Goal: Task Accomplishment & Management: Use online tool/utility

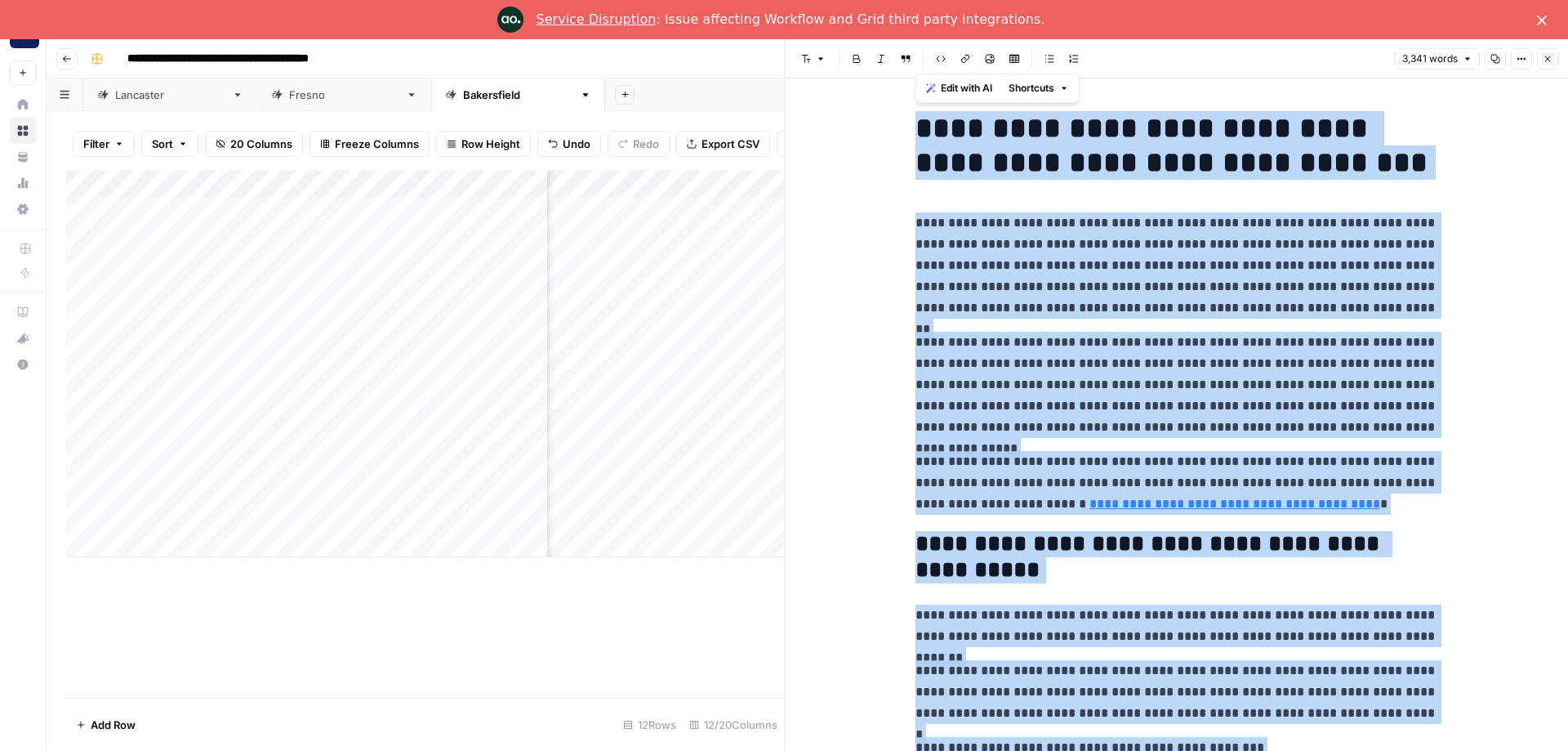
scroll to position [0, 635]
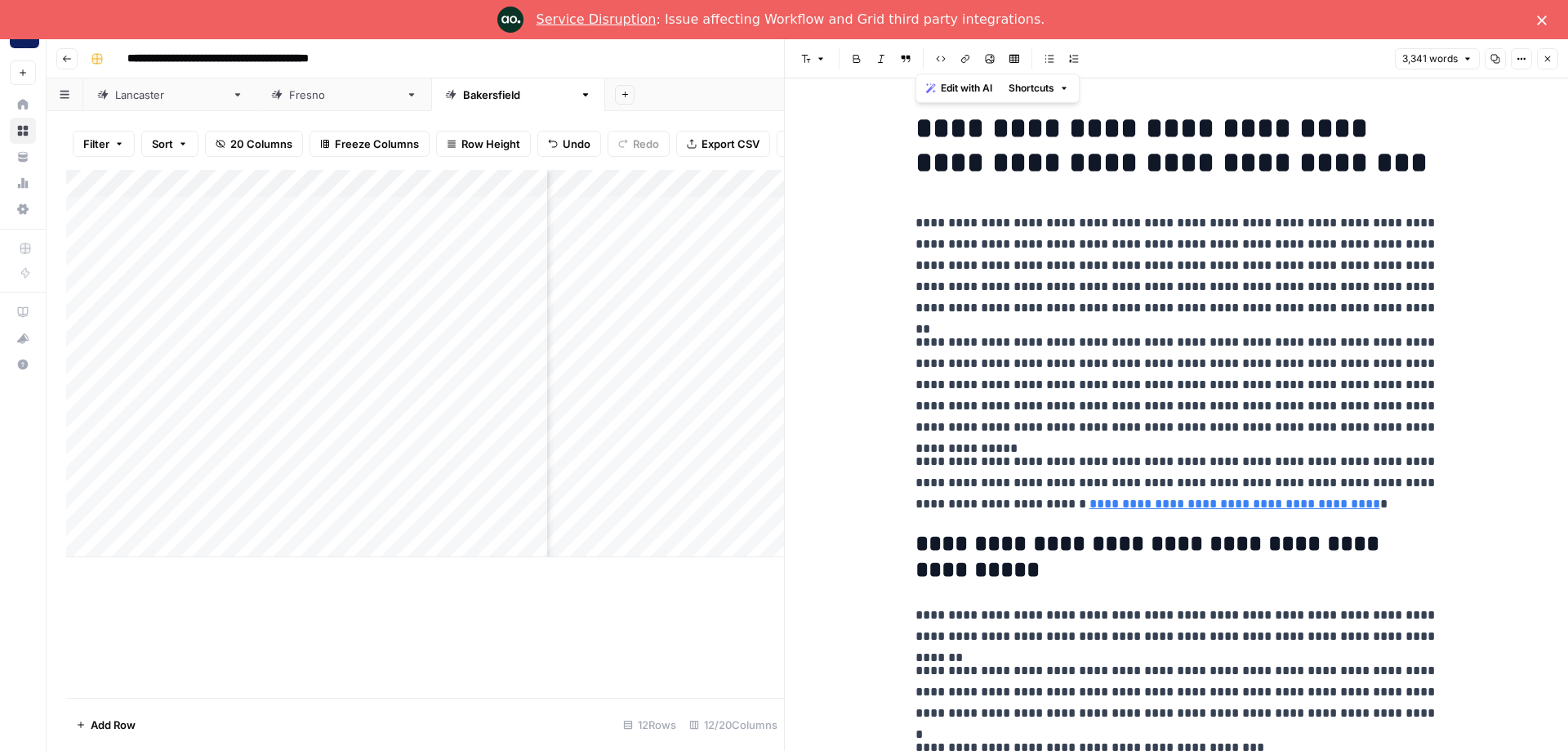
click at [1277, 64] on div "Font style Bold Italic Block quote Code block Link Image Insert Table Bulleted …" at bounding box center [1092, 58] width 596 height 21
click at [1545, 59] on icon "button" at bounding box center [1547, 58] width 10 height 10
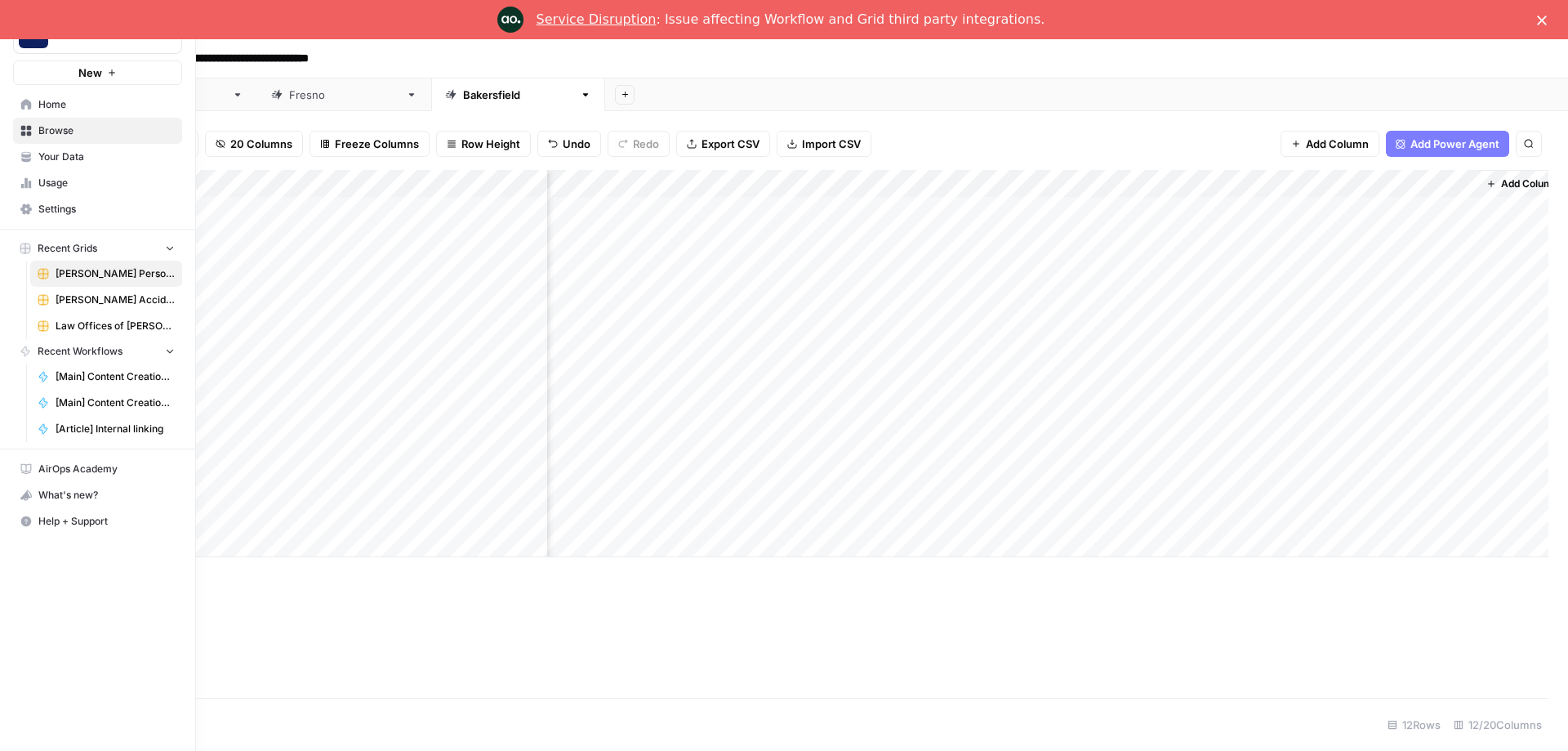
click at [40, 101] on span "Home" at bounding box center [106, 104] width 137 height 15
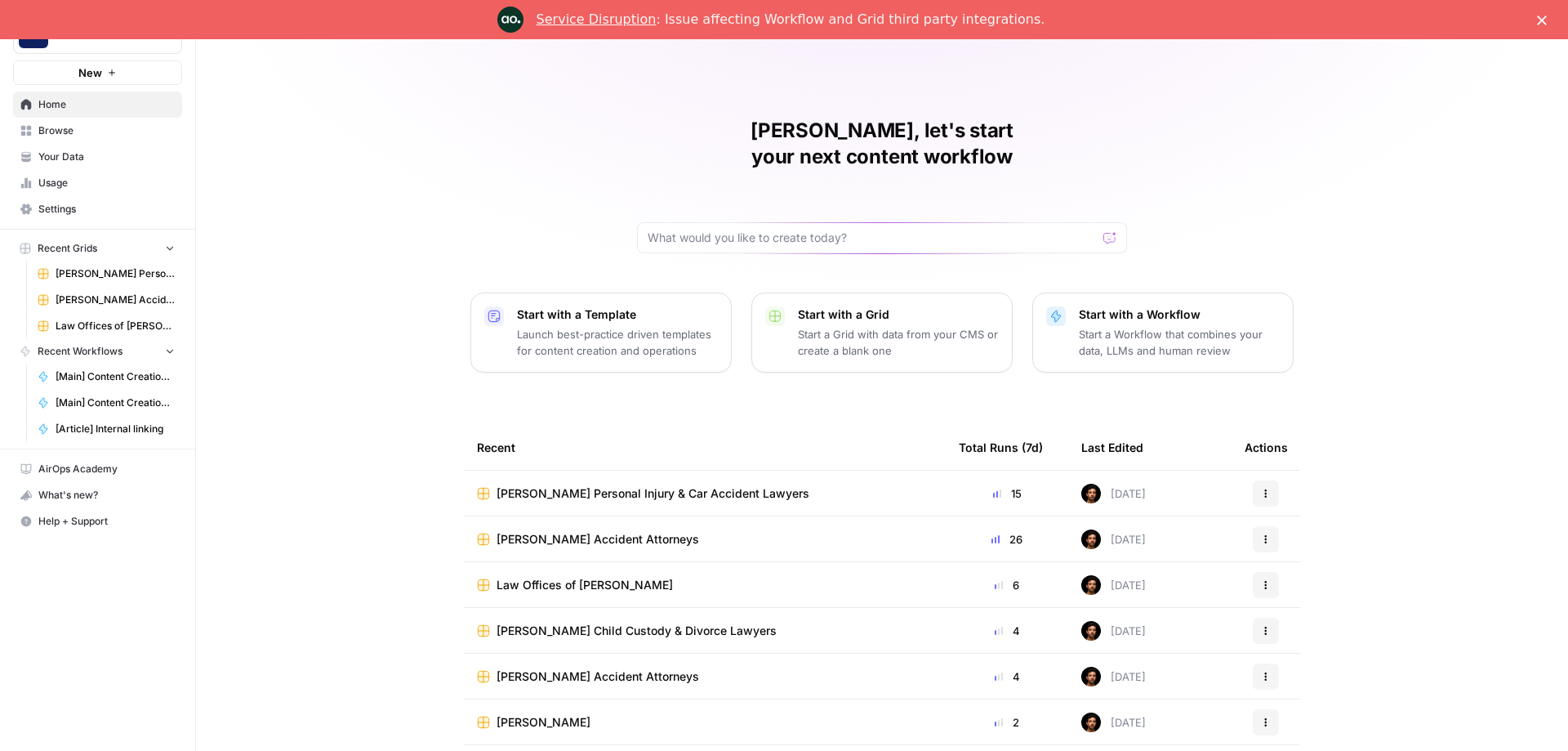
click at [123, 380] on span "[Main] Content Creation Article" at bounding box center [115, 377] width 119 height 15
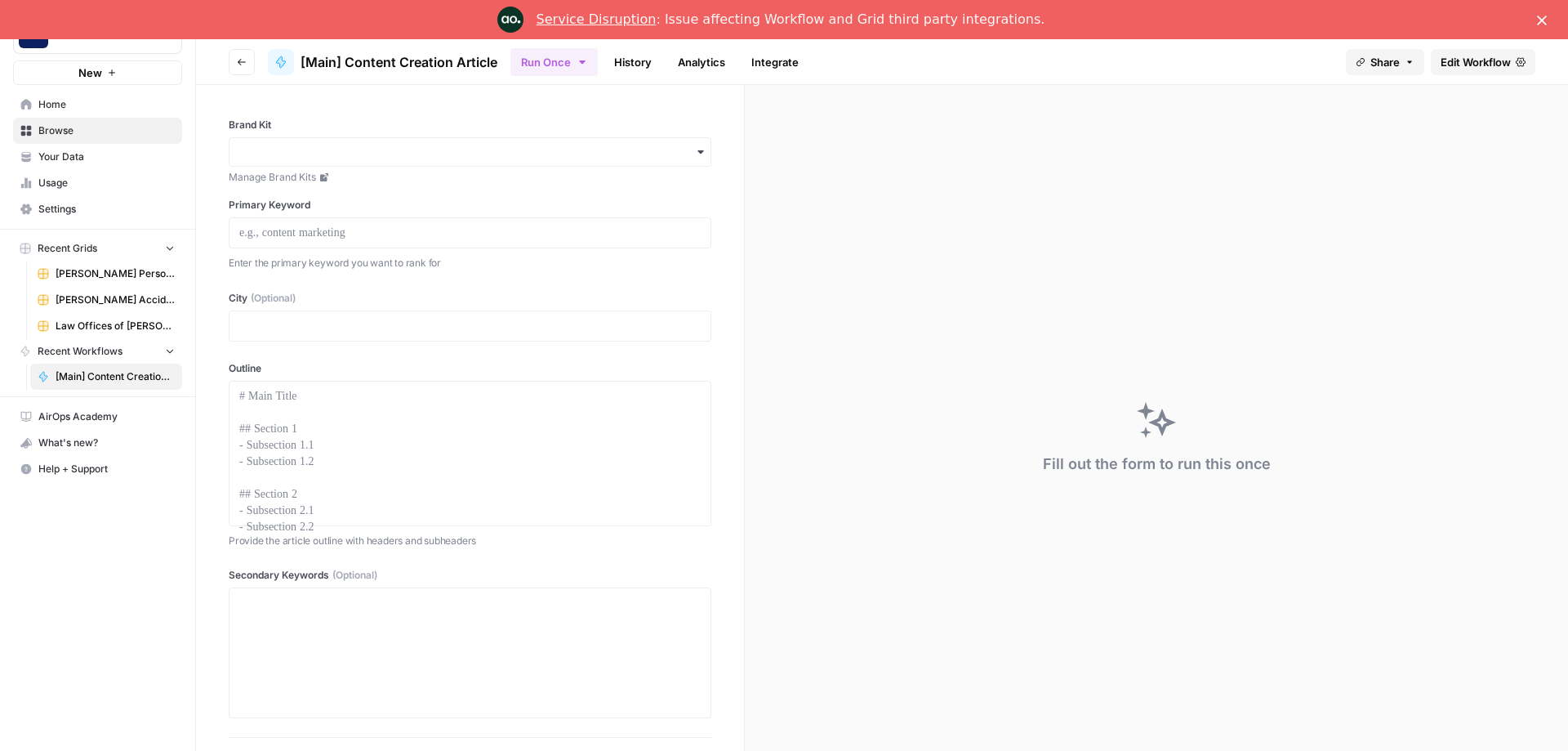
click at [247, 65] on button "Go back" at bounding box center [242, 62] width 26 height 26
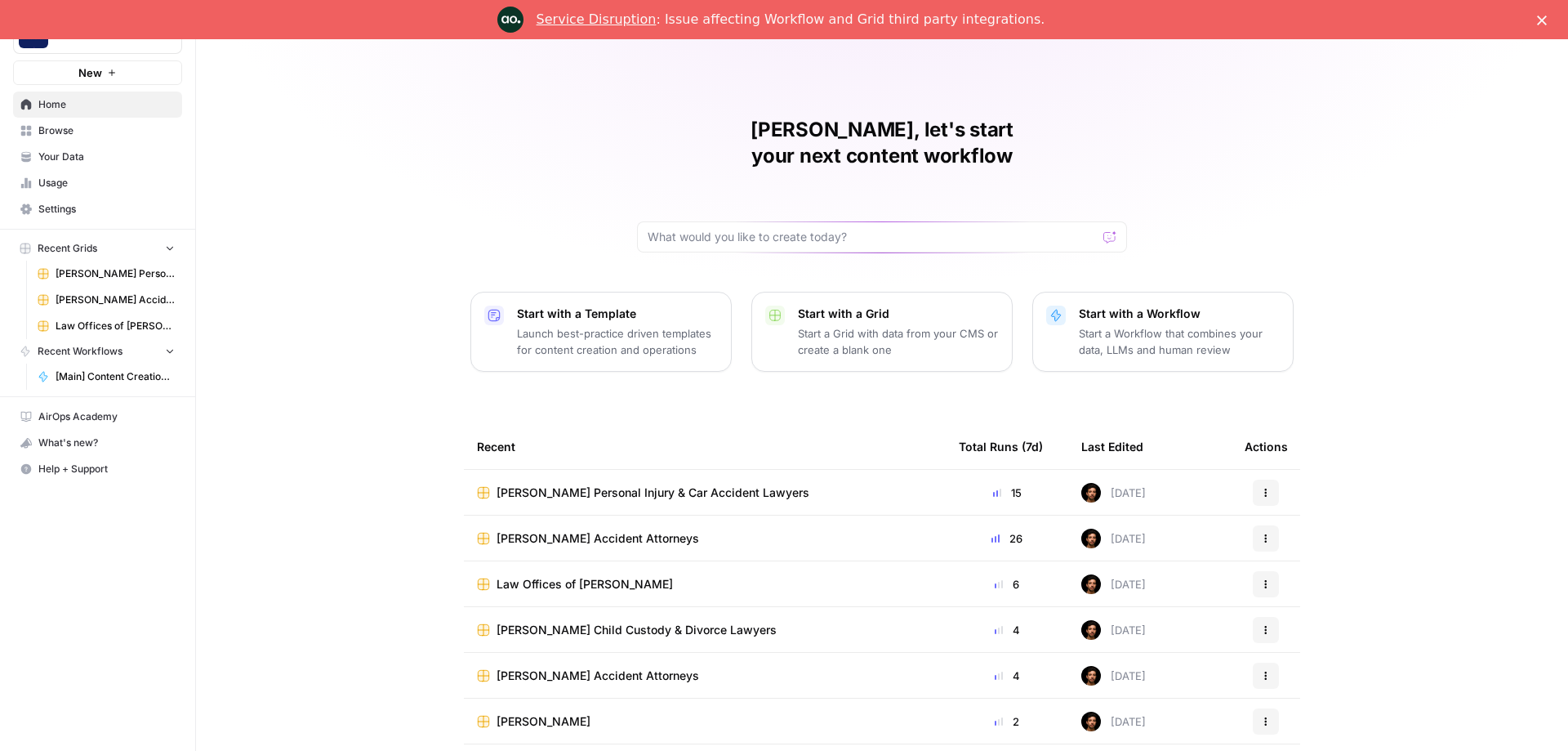
scroll to position [39, 0]
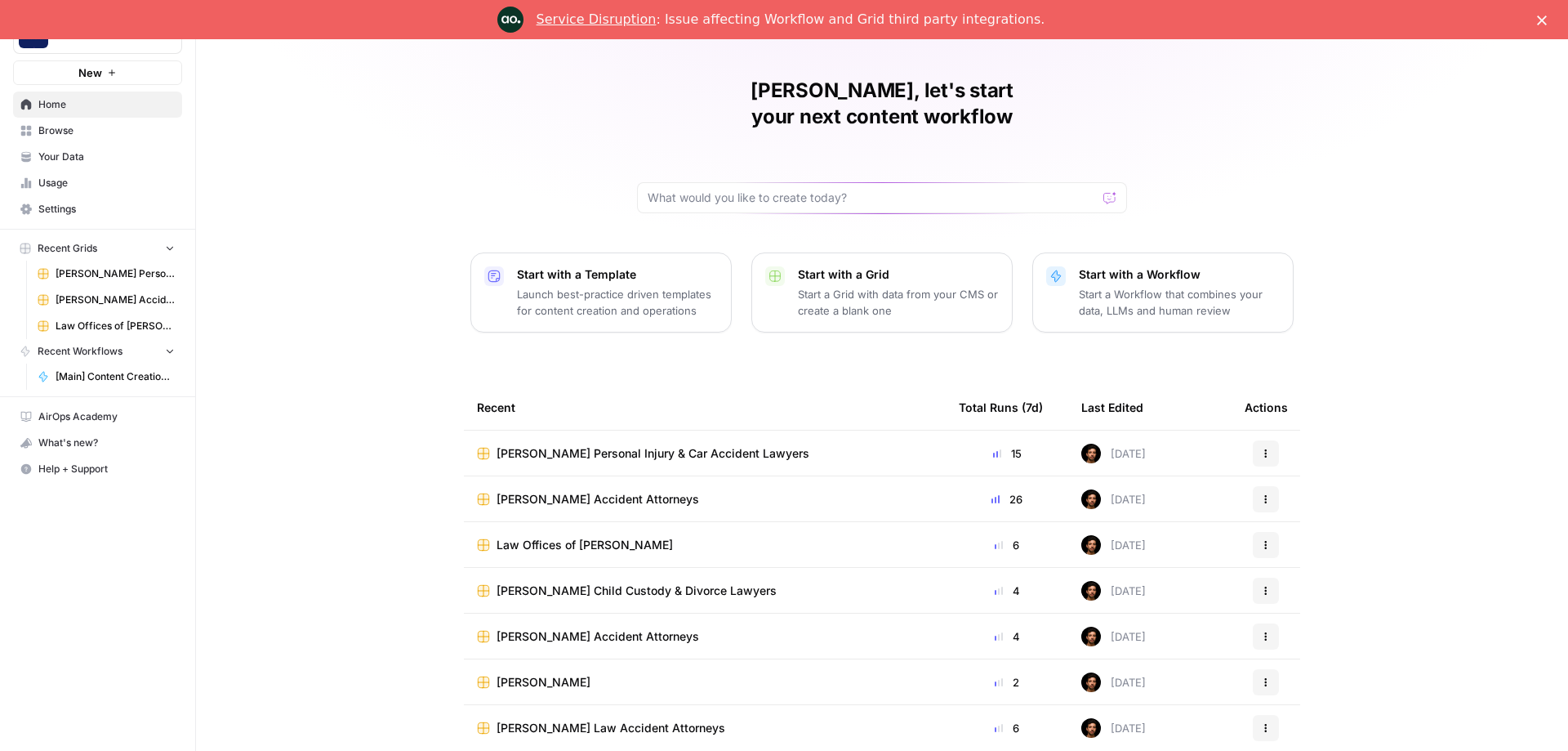
click at [88, 381] on span "[Main] Content Creation Article" at bounding box center [115, 377] width 119 height 15
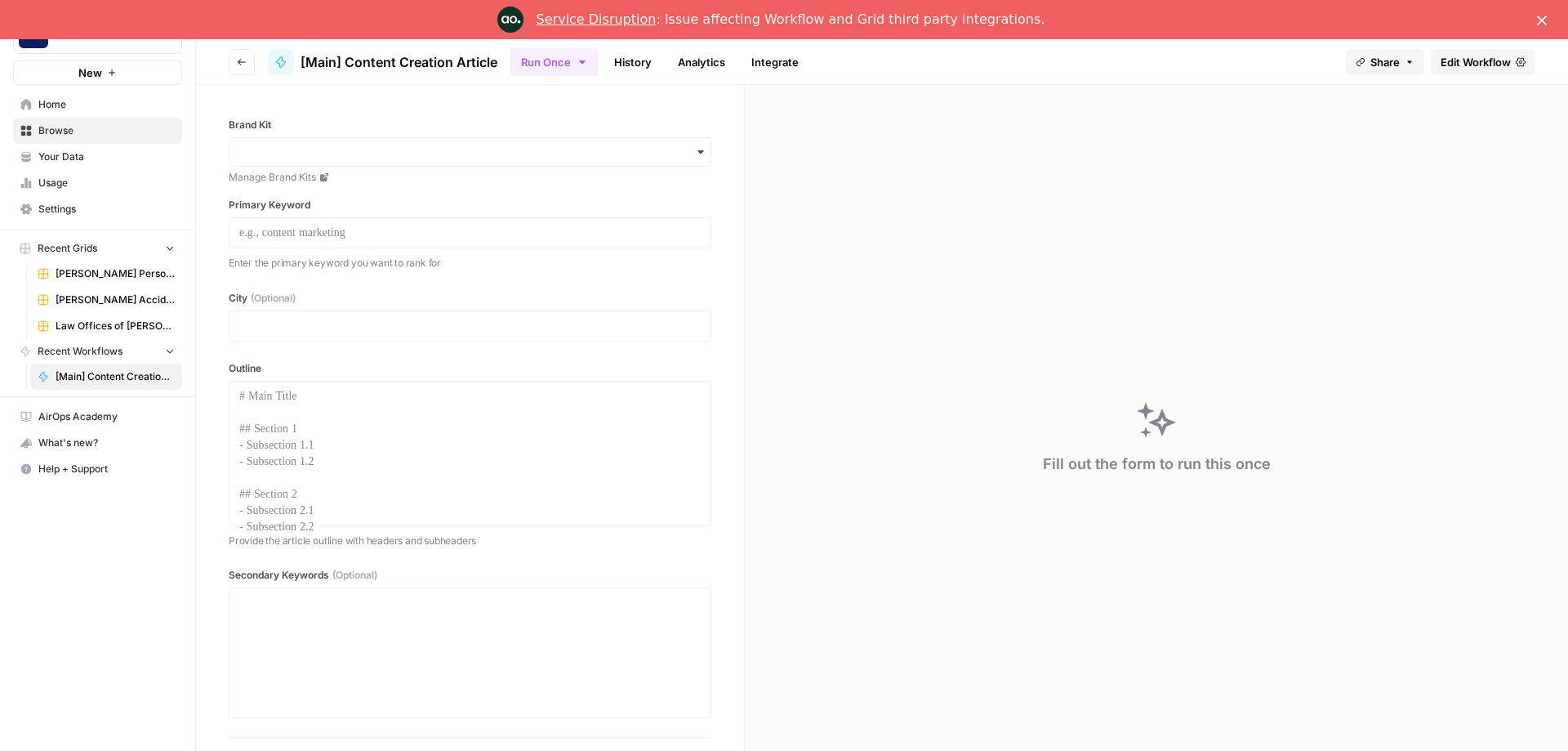
click at [59, 158] on span "Your Data" at bounding box center [106, 157] width 137 height 15
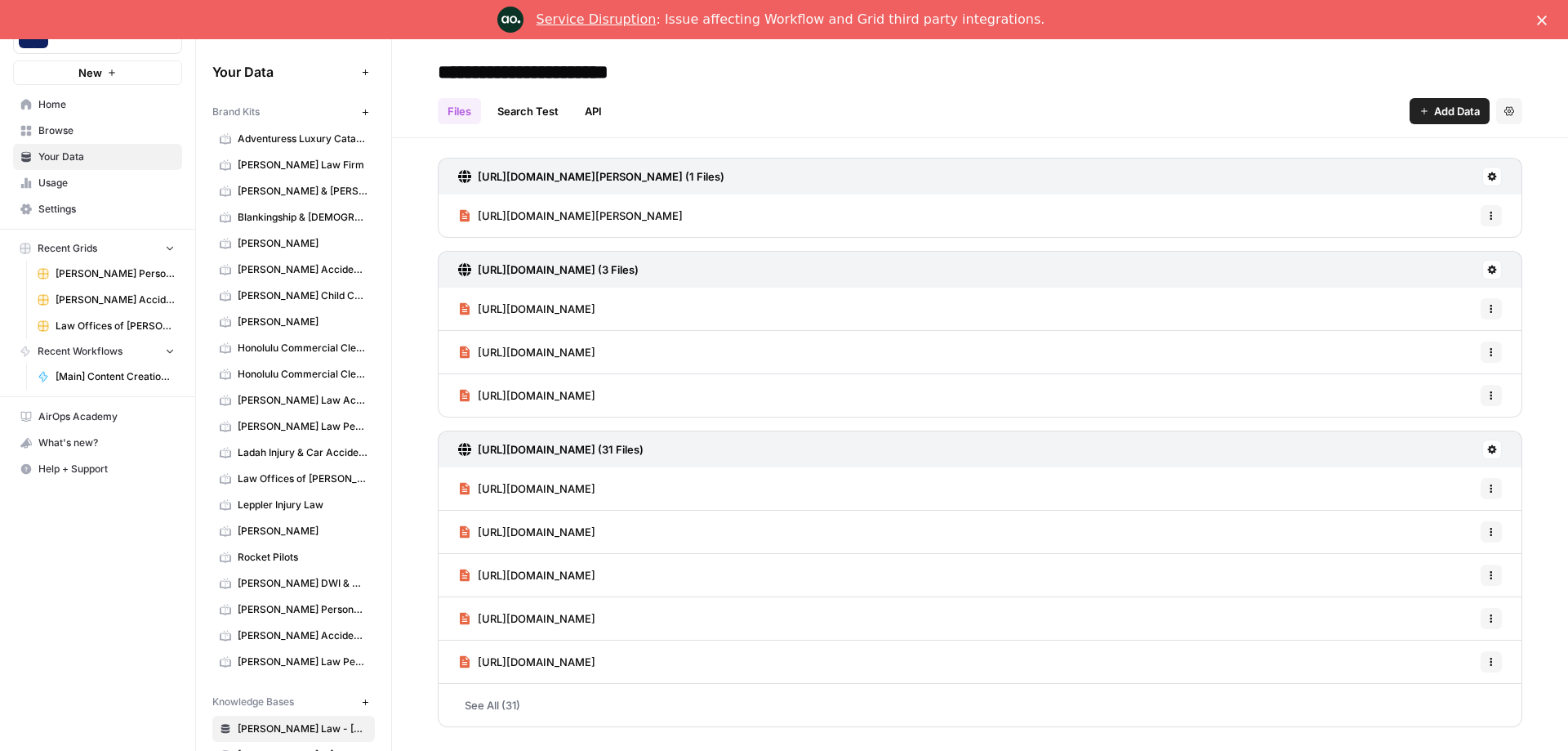
click at [63, 136] on span "Browse" at bounding box center [106, 131] width 137 height 15
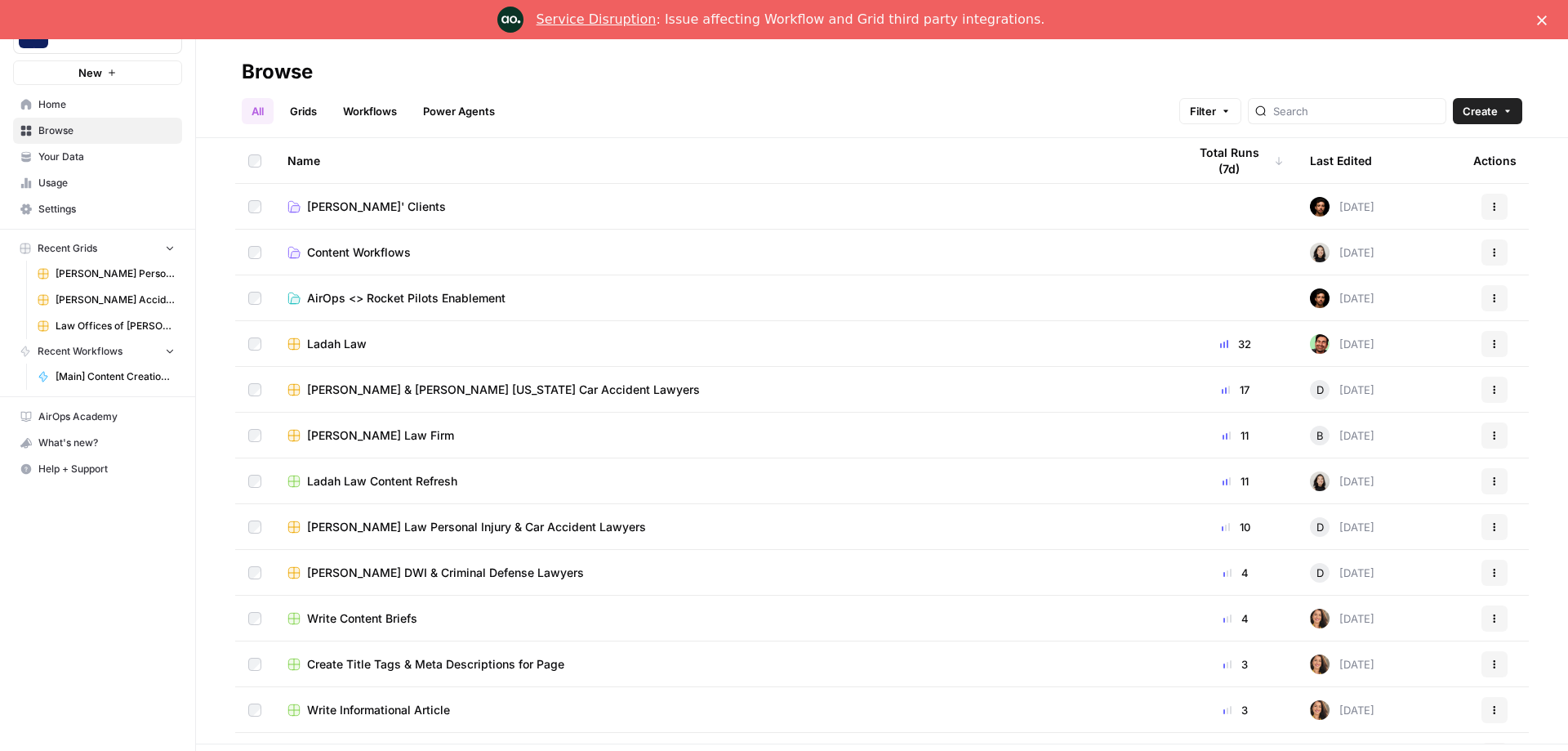
click at [356, 207] on span "Lucas' Clients" at bounding box center [377, 206] width 139 height 17
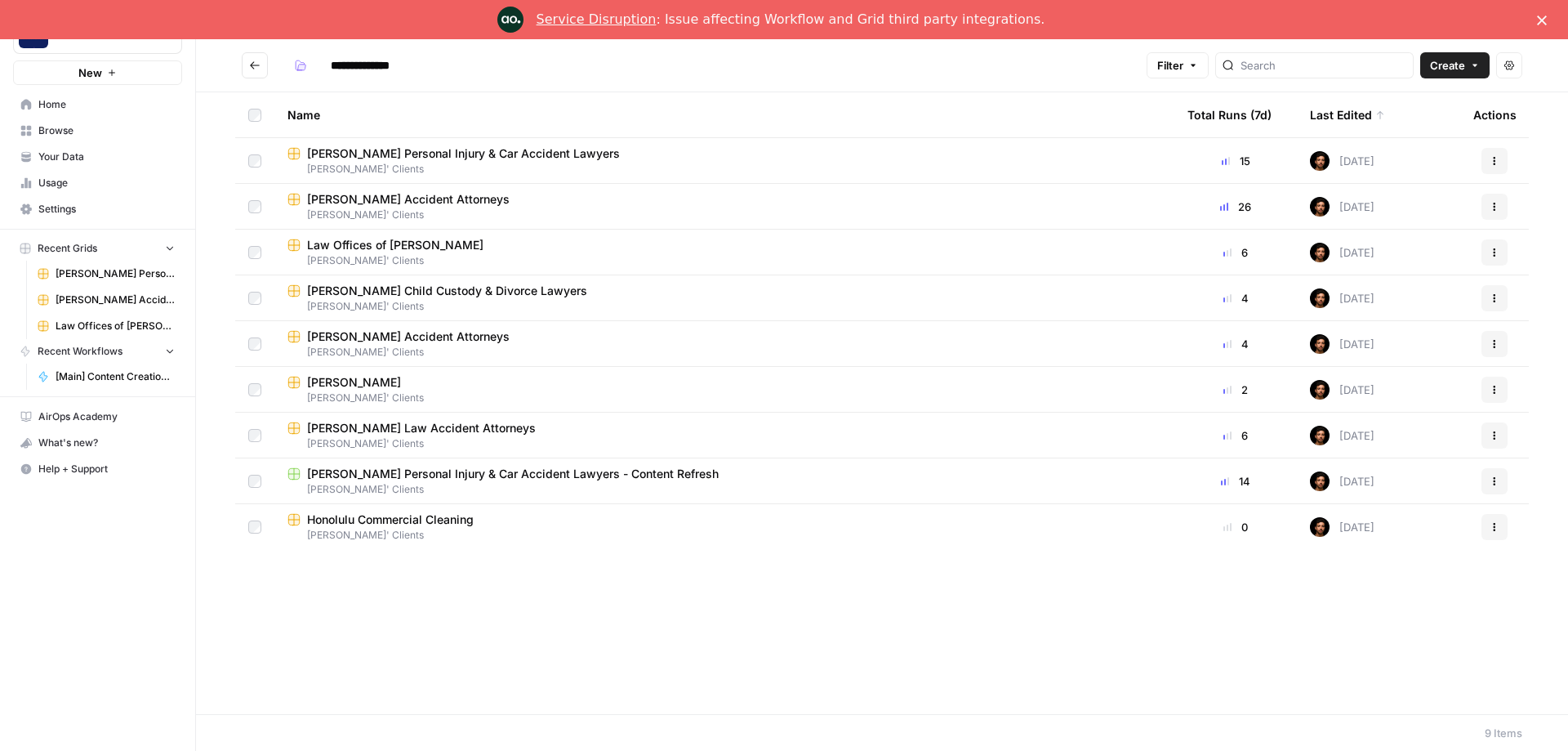
click at [391, 155] on span "[PERSON_NAME] Personal Injury & Car Accident Lawyers" at bounding box center [464, 153] width 313 height 17
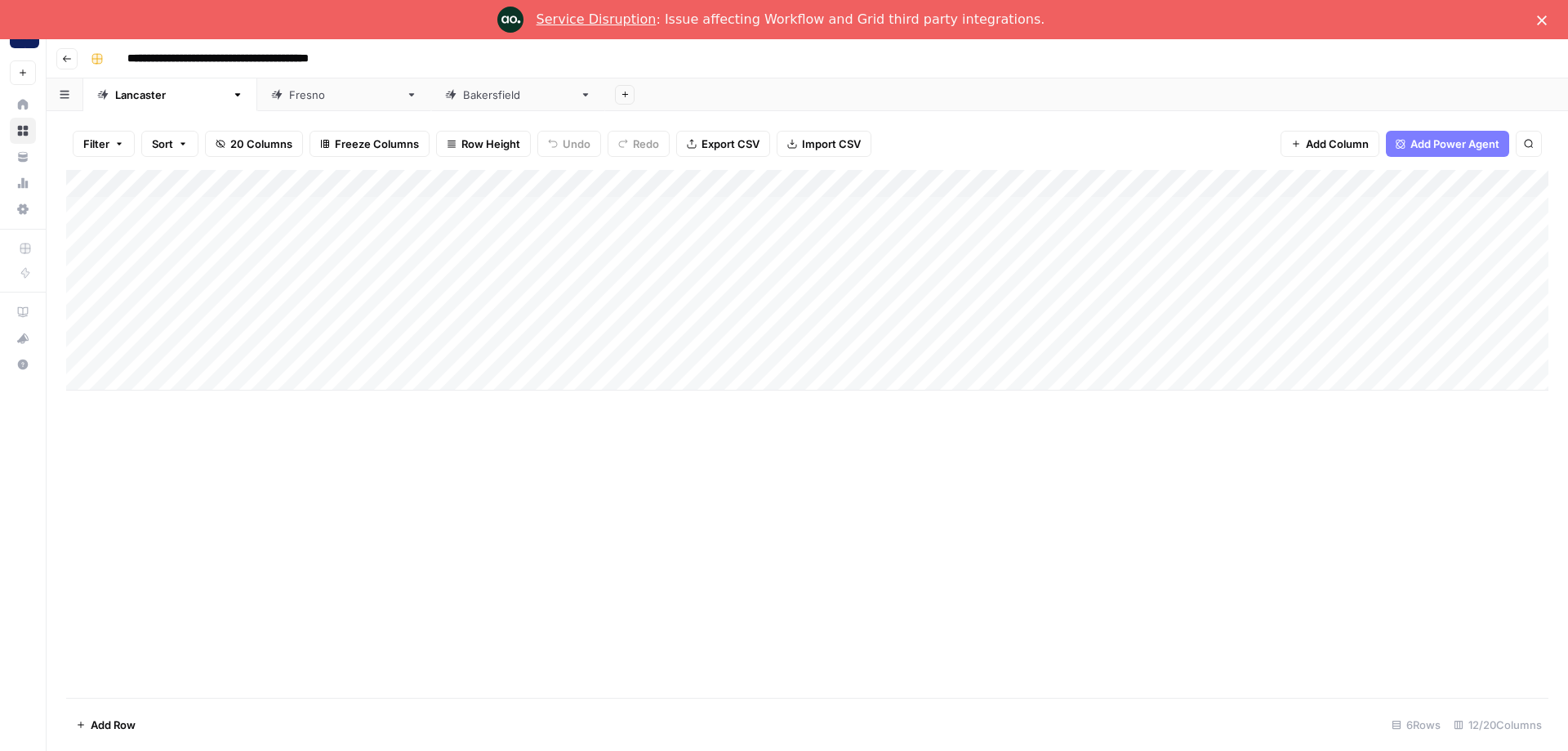
click at [805, 180] on div "Add Column" at bounding box center [807, 280] width 1483 height 221
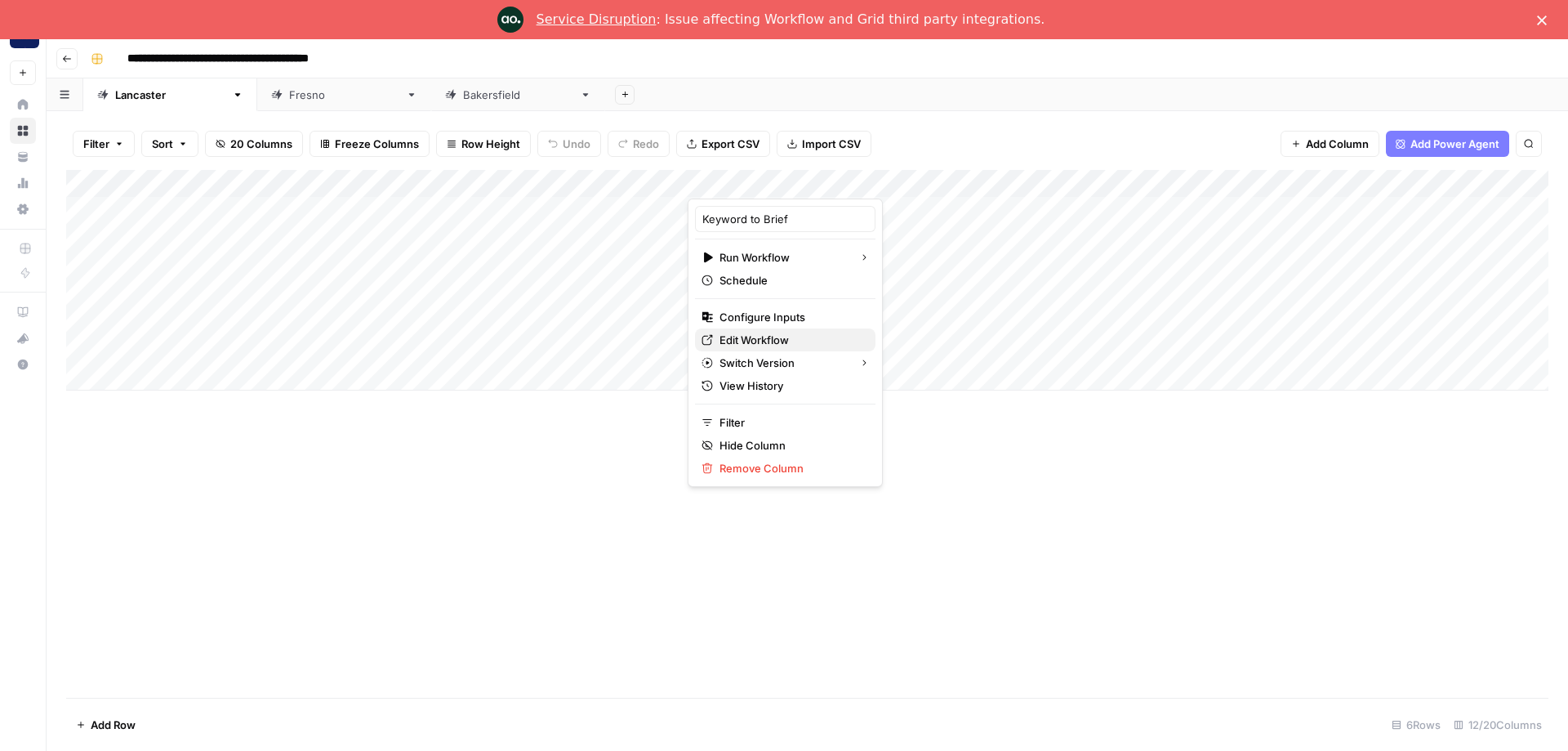
click at [753, 338] on span "Edit Workflow" at bounding box center [791, 339] width 143 height 17
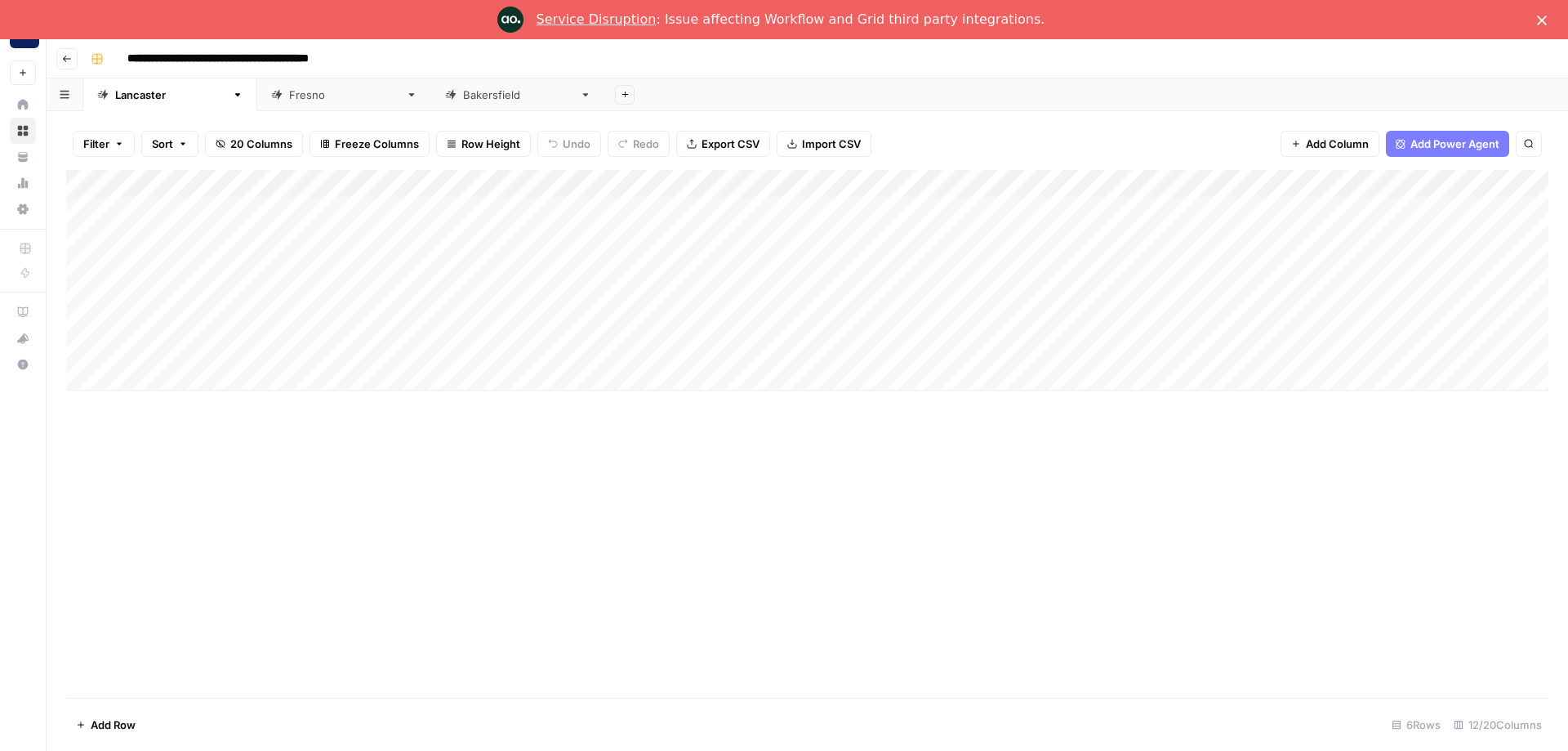
click at [290, 90] on div "Fresno" at bounding box center [344, 95] width 110 height 17
type input "**********"
click at [151, 97] on div "Lancaster" at bounding box center [170, 95] width 110 height 17
click at [972, 206] on div "Add Column" at bounding box center [807, 280] width 1483 height 221
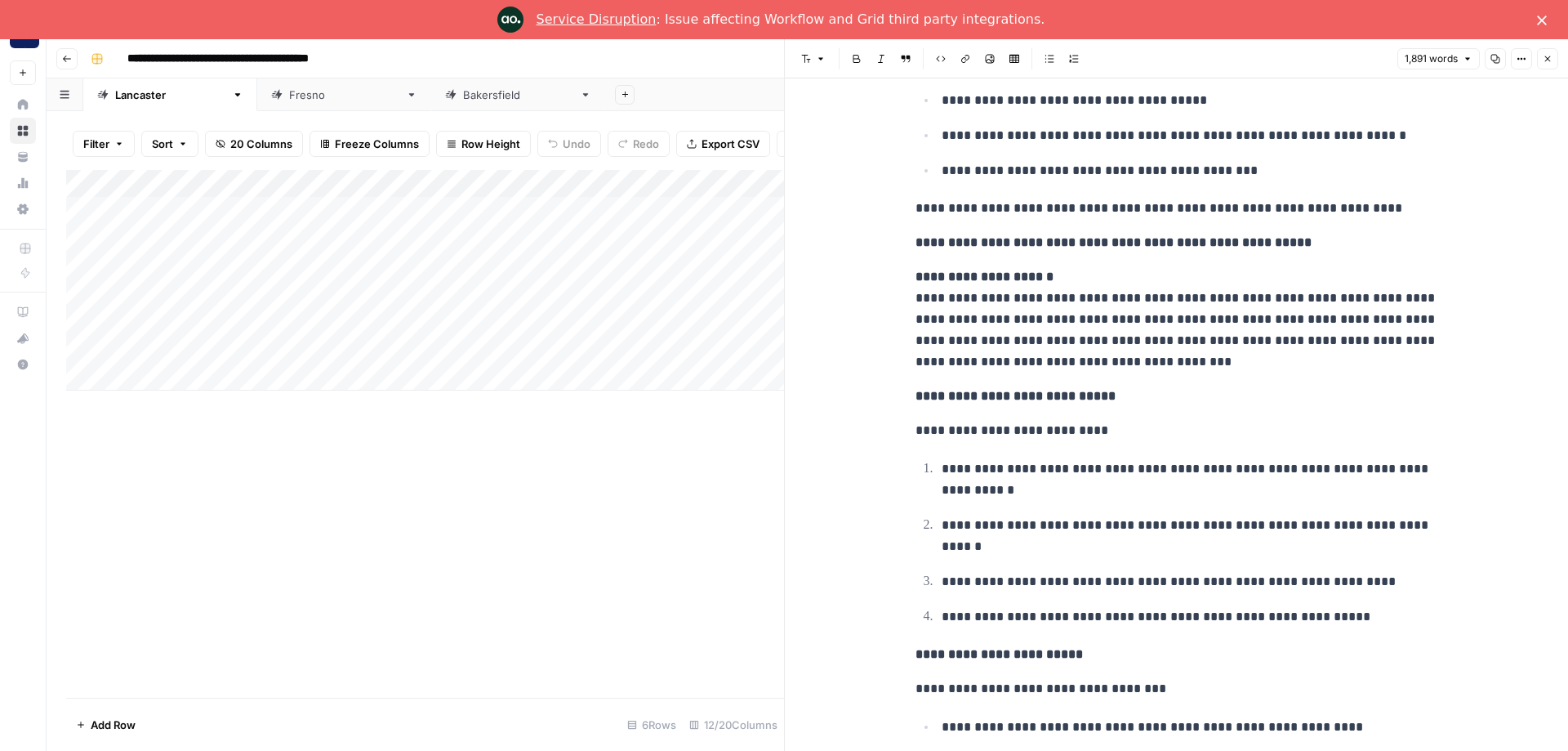
scroll to position [4218, 0]
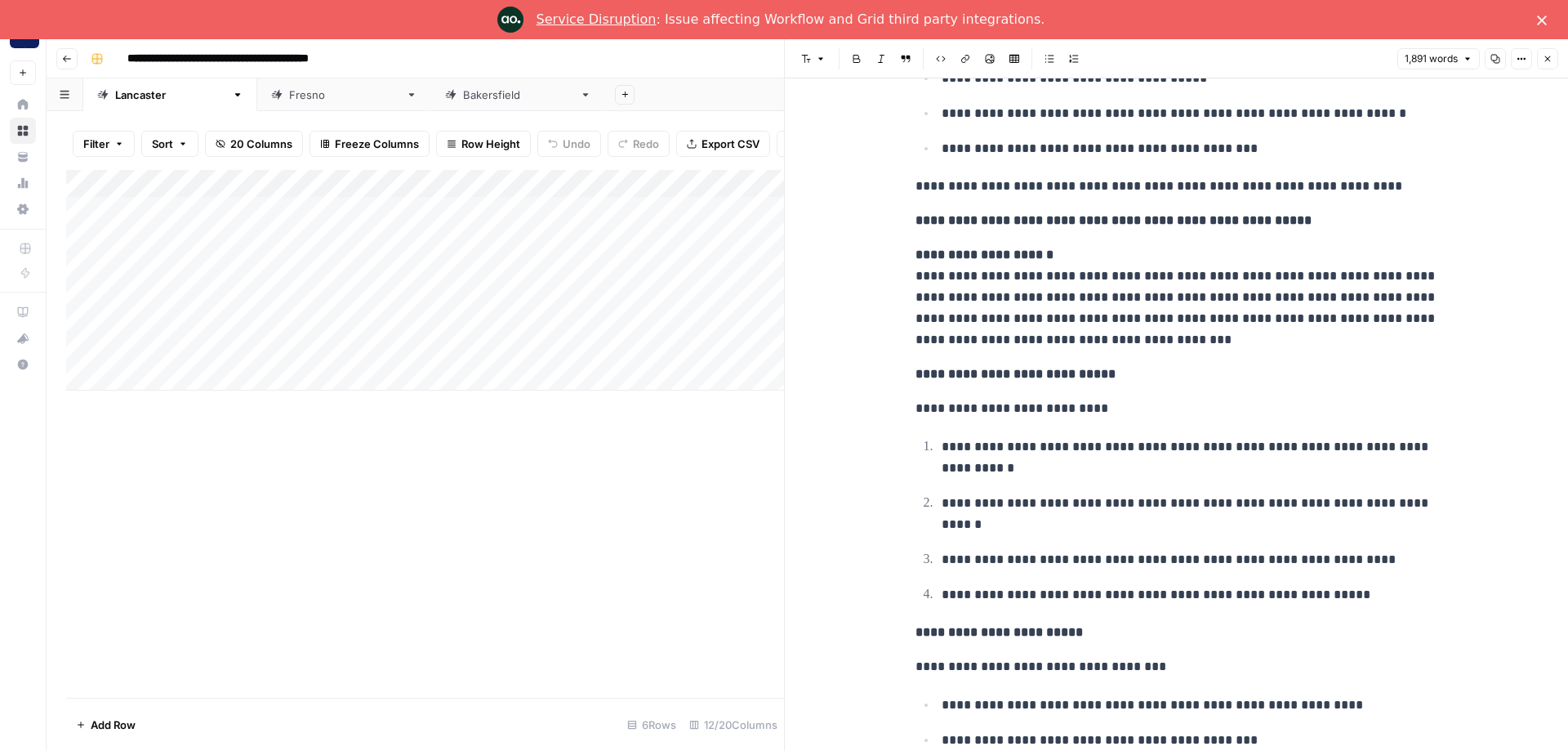
click at [1553, 57] on button "Close" at bounding box center [1548, 58] width 21 height 21
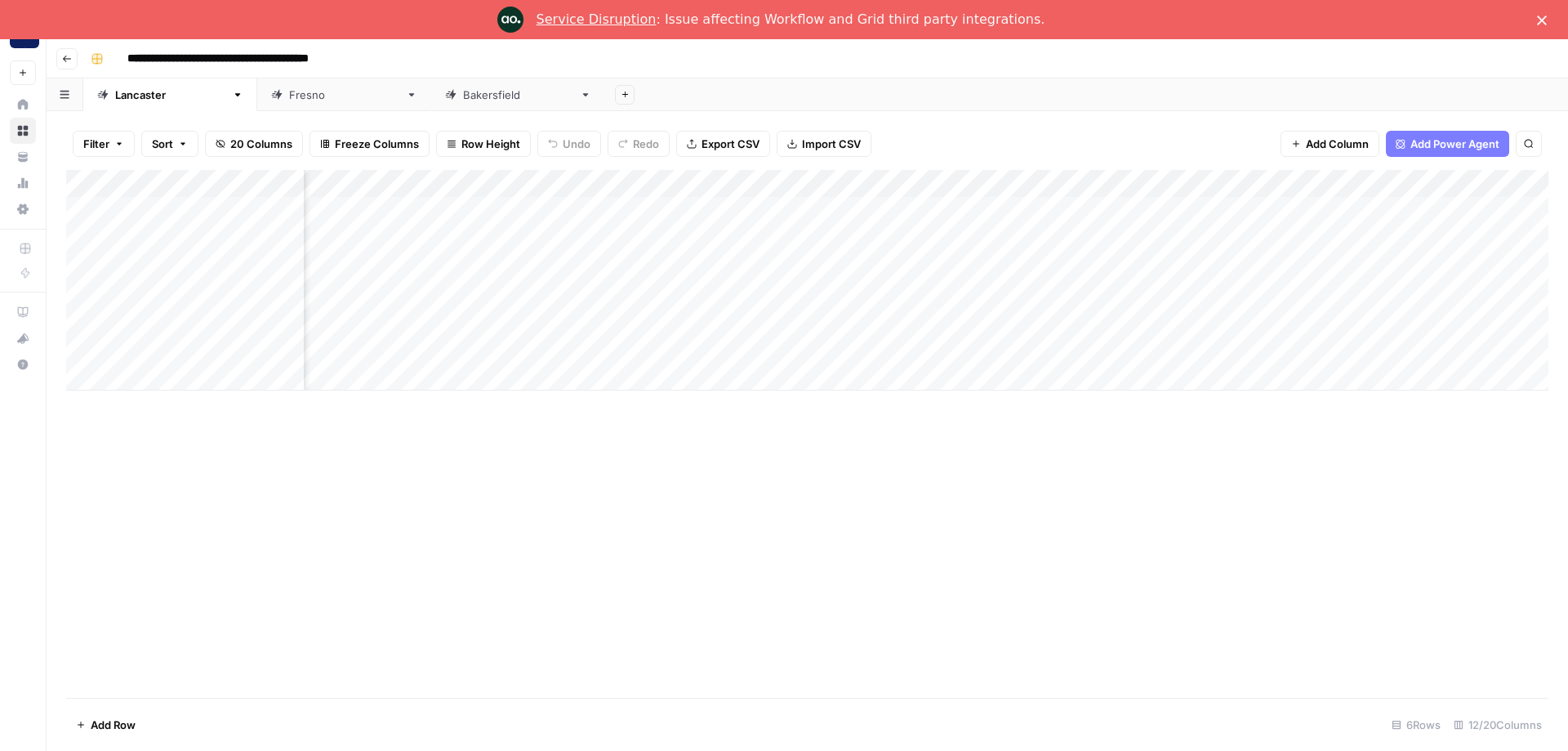
scroll to position [0, 344]
click at [1063, 205] on div "Add Column" at bounding box center [807, 280] width 1483 height 221
drag, startPoint x: 1084, startPoint y: 171, endPoint x: 1264, endPoint y: 171, distance: 180.0
click at [1264, 171] on div "Add Column" at bounding box center [807, 280] width 1483 height 221
drag, startPoint x: 1267, startPoint y: 174, endPoint x: 1124, endPoint y: 177, distance: 143.0
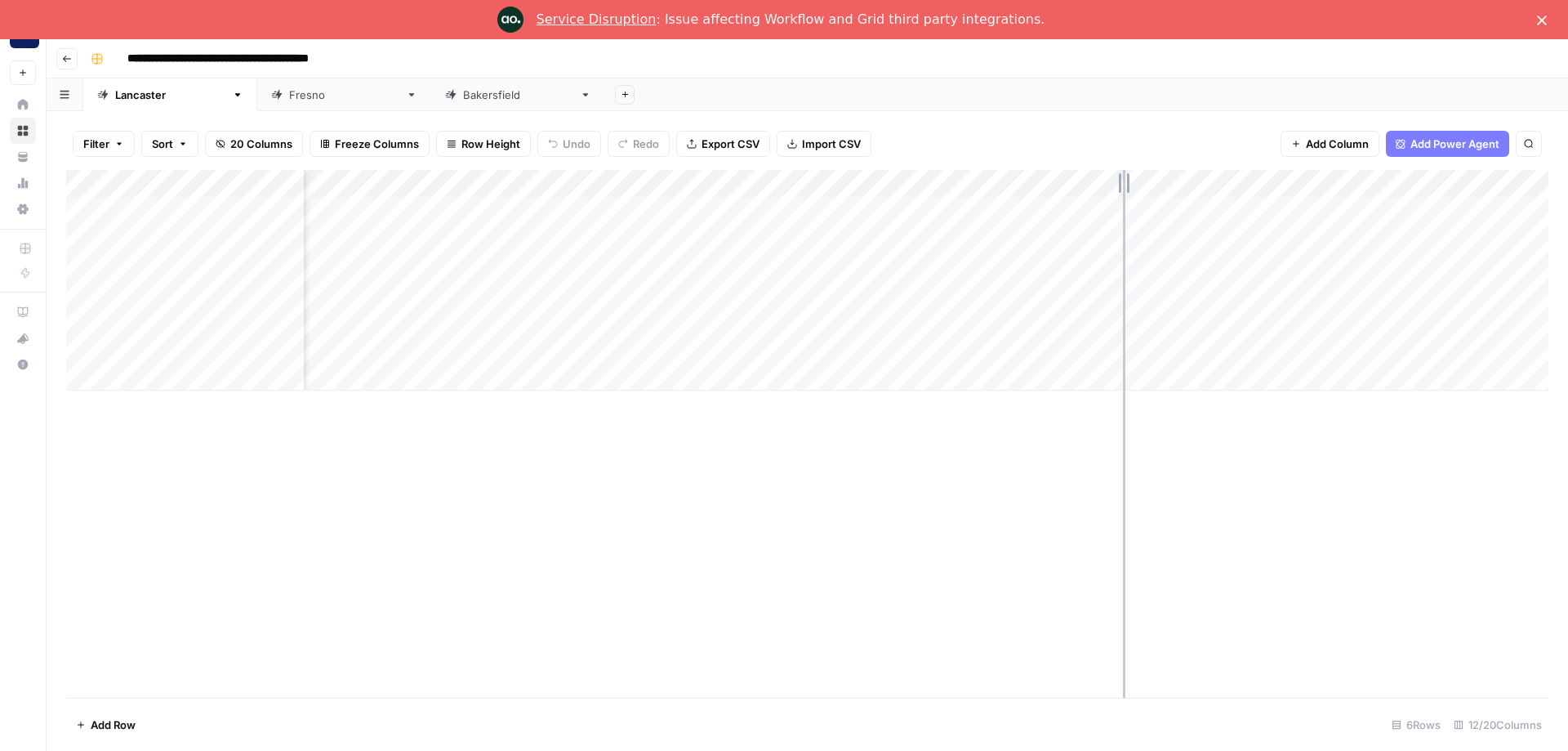
click at [1124, 177] on div "Add Column" at bounding box center [807, 280] width 1483 height 221
click at [271, 87] on div "Fresno" at bounding box center [335, 95] width 128 height 17
click at [957, 538] on div "Add Column" at bounding box center [807, 433] width 1483 height 528
click at [1065, 89] on div "Add Sheet" at bounding box center [1086, 95] width 963 height 33
click at [303, 533] on div "Add Column" at bounding box center [807, 433] width 1483 height 528
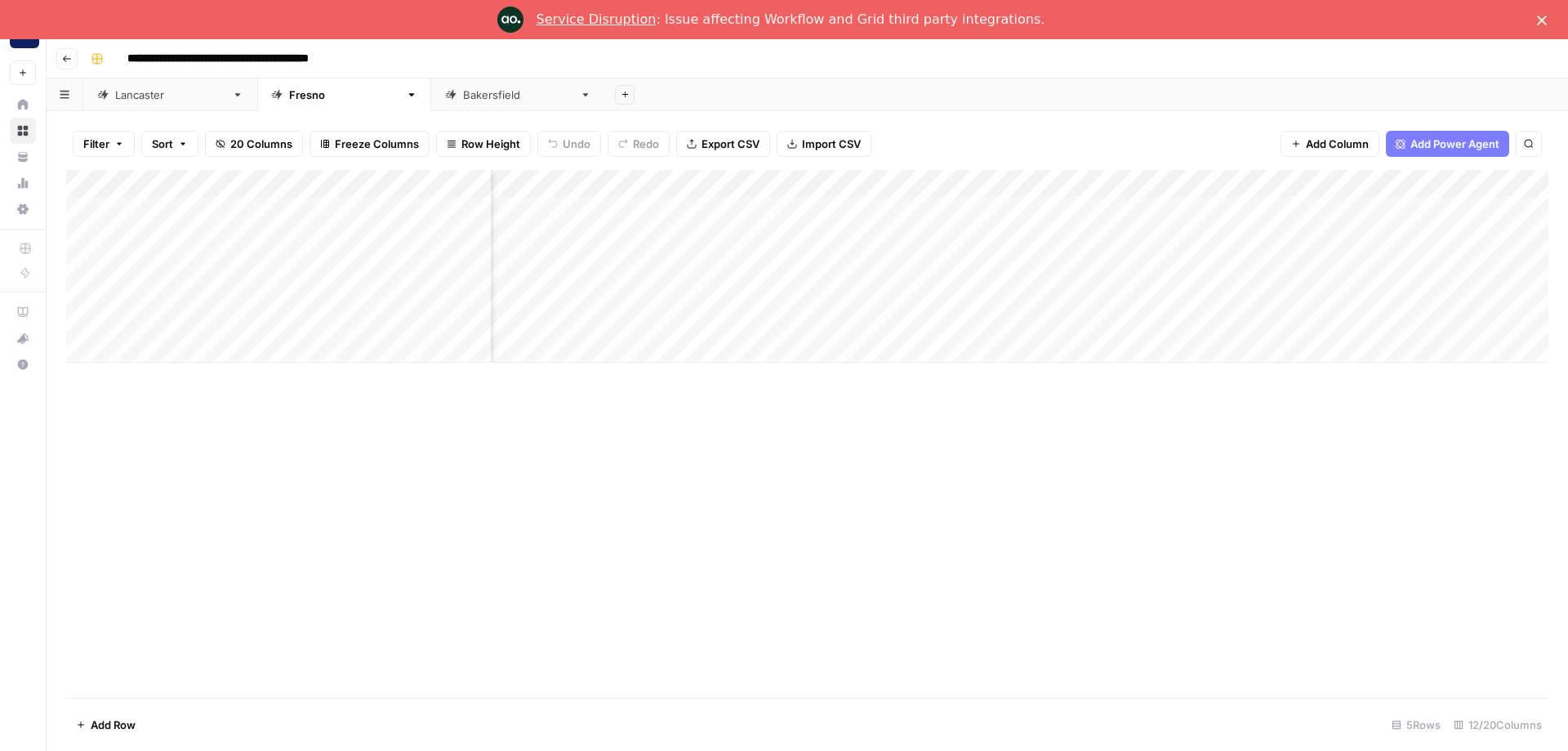
scroll to position [0, 598]
click at [1155, 203] on div "Add Column" at bounding box center [807, 266] width 1483 height 193
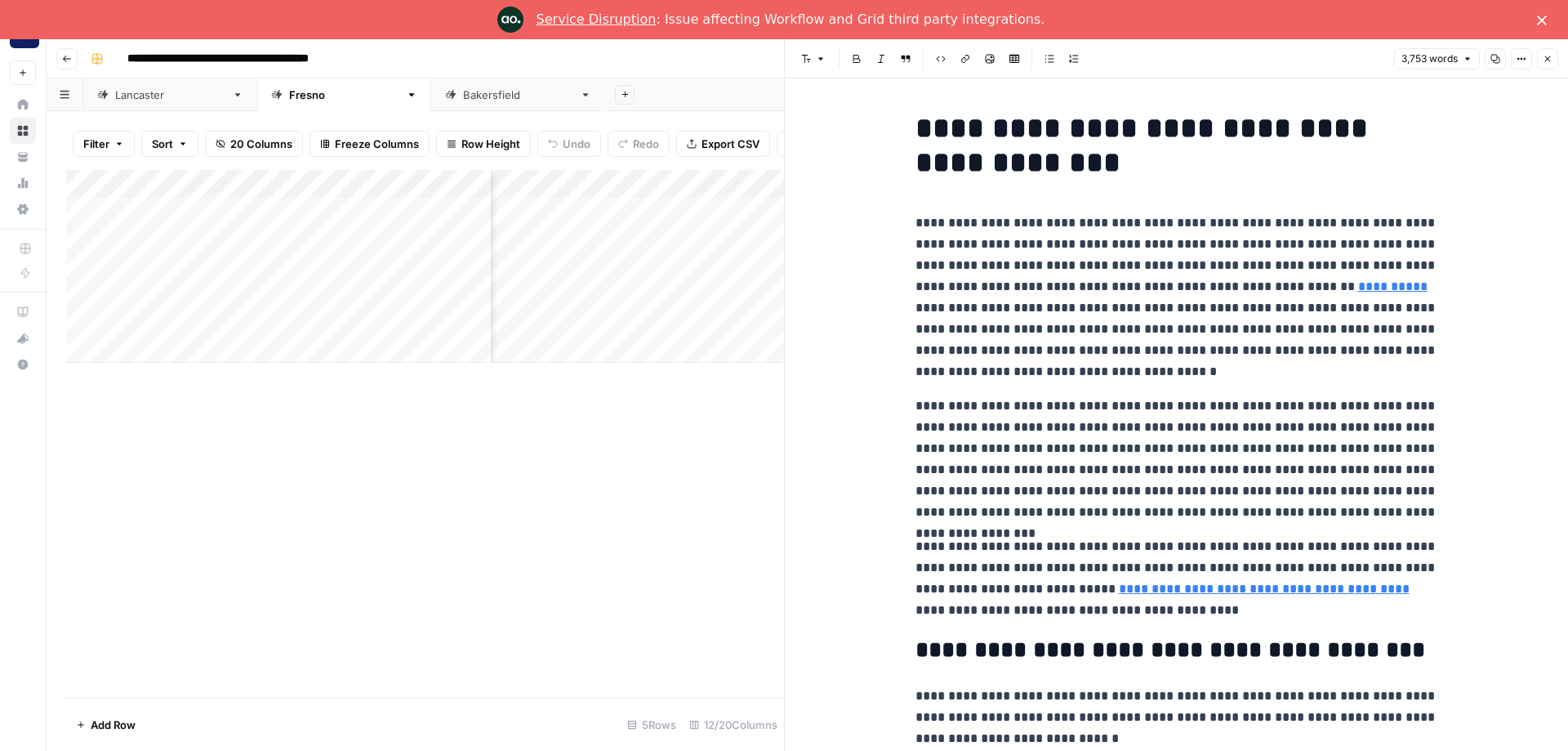
click at [989, 225] on p "**********" at bounding box center [1177, 297] width 523 height 170
copy div "**********"
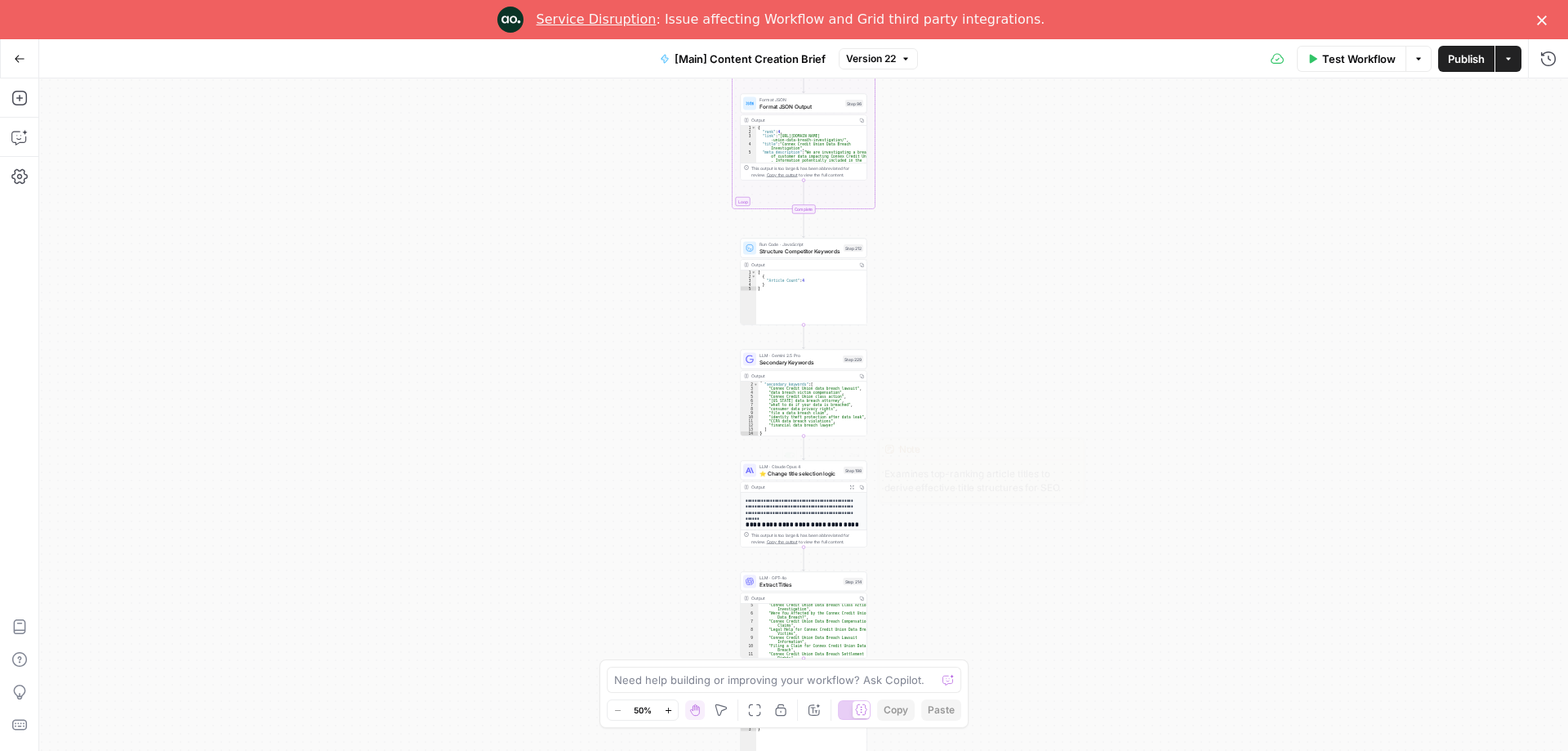
scroll to position [272, 0]
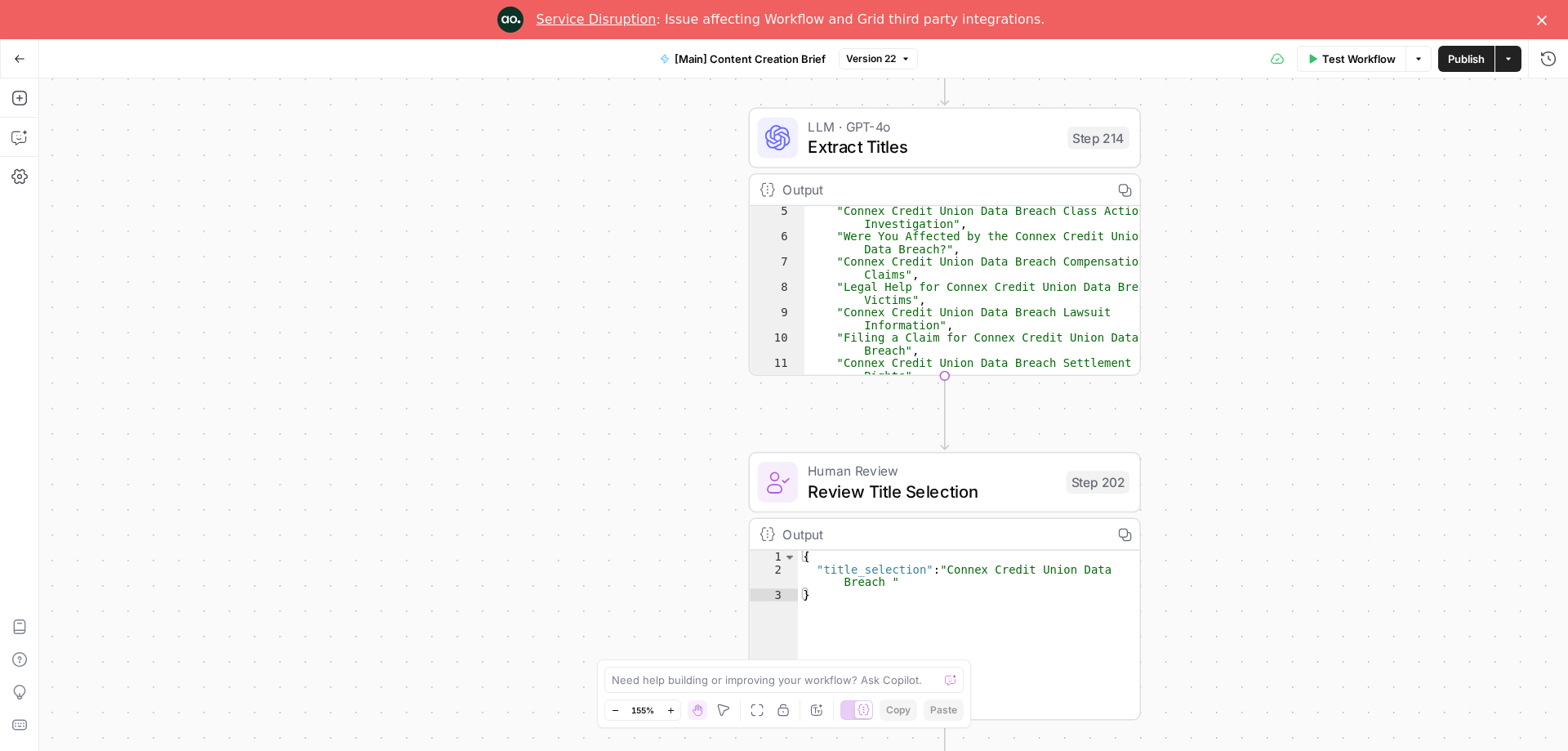
drag, startPoint x: 736, startPoint y: 365, endPoint x: 1141, endPoint y: 451, distance: 414.0
click at [1143, 451] on div "true false true false Workflow Set Inputs Inputs Condition If city is provided …" at bounding box center [804, 414] width 1529 height 673
